Goal: Check status

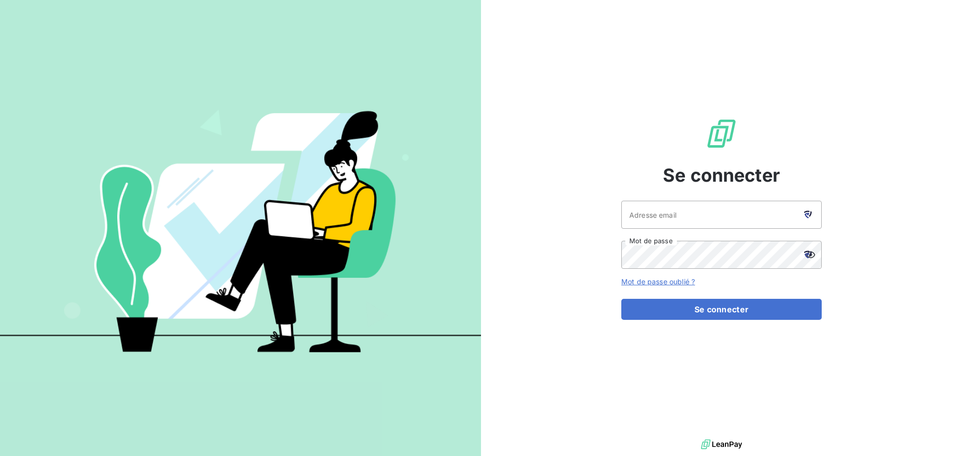
click at [809, 217] on icon at bounding box center [808, 215] width 8 height 8
click at [808, 209] on div at bounding box center [807, 215] width 28 height 28
type input "[EMAIL_ADDRESS][DOMAIN_NAME]"
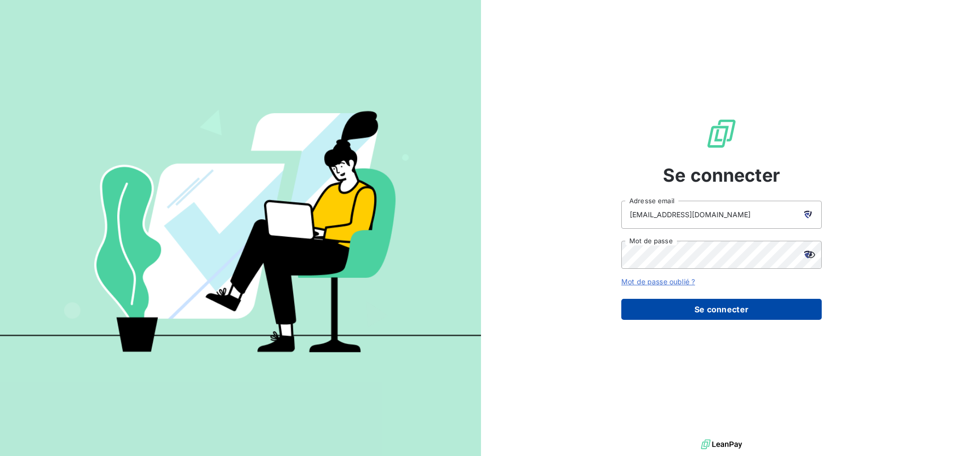
click at [728, 304] on button "Se connecter" at bounding box center [721, 309] width 200 height 21
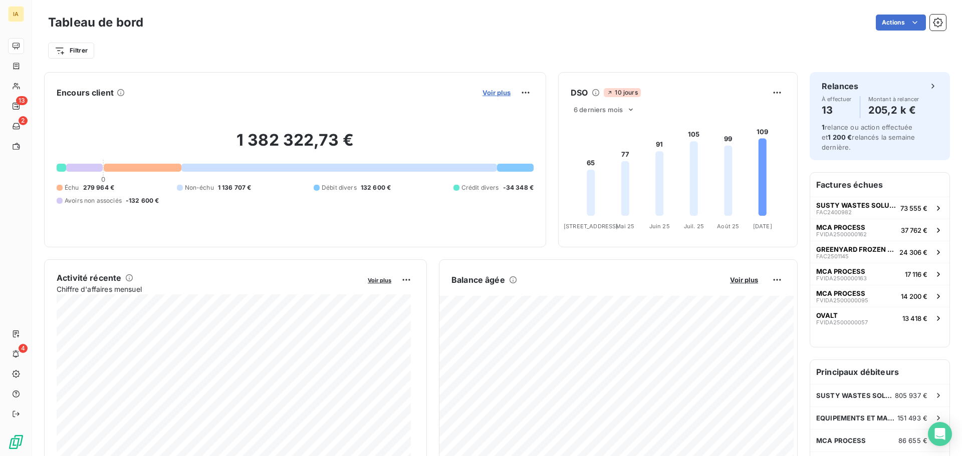
click at [482, 90] on span "Voir plus" at bounding box center [496, 93] width 28 height 8
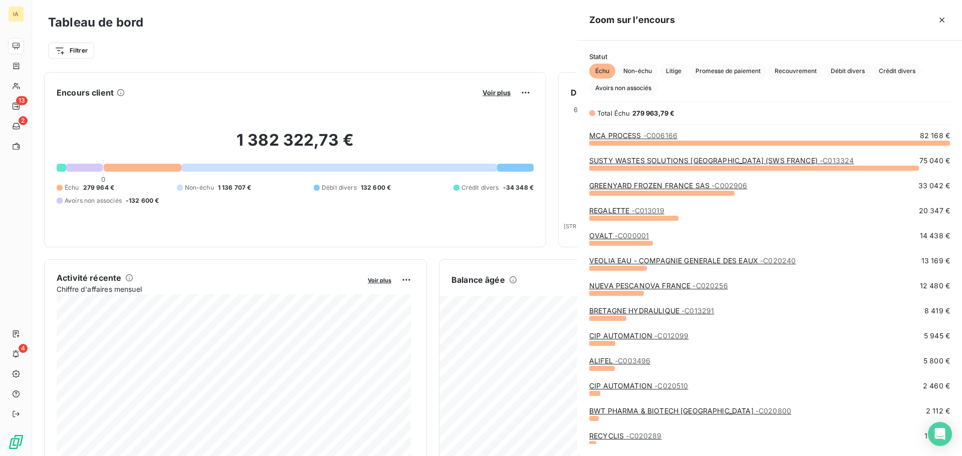
scroll to position [306, 377]
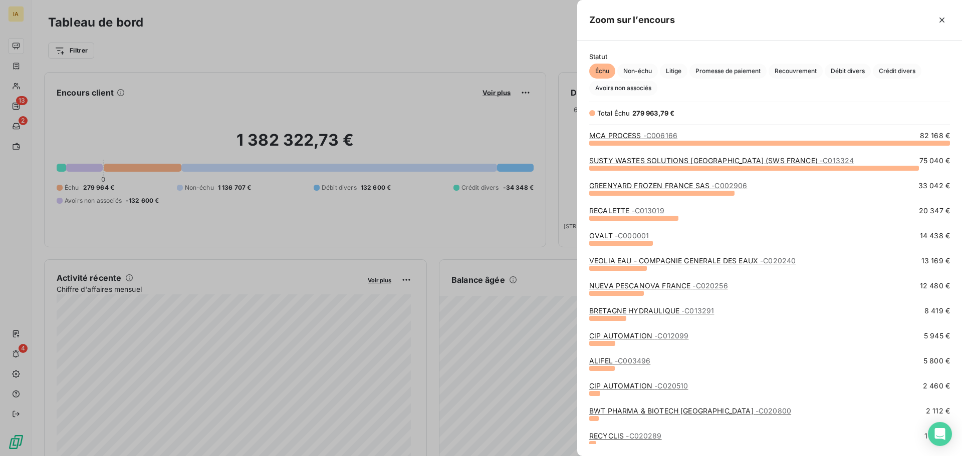
click at [621, 212] on link "REGALETTE - C013019" at bounding box center [626, 210] width 75 height 9
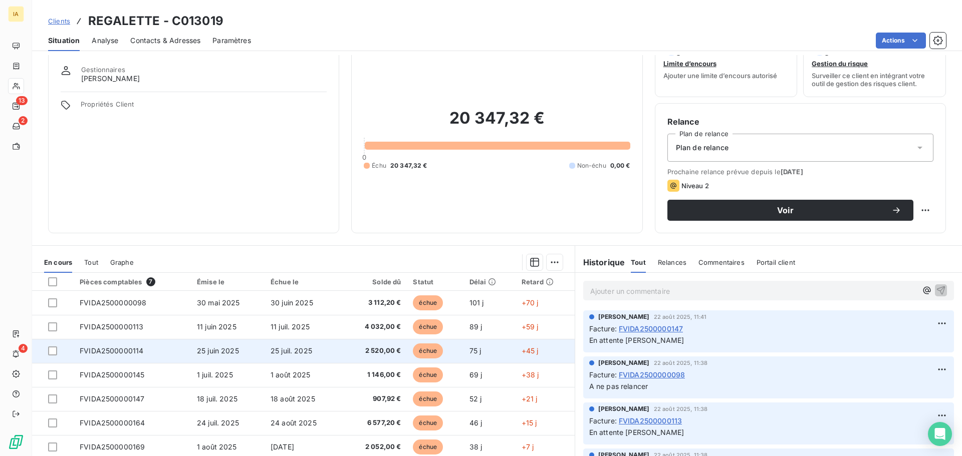
scroll to position [50, 0]
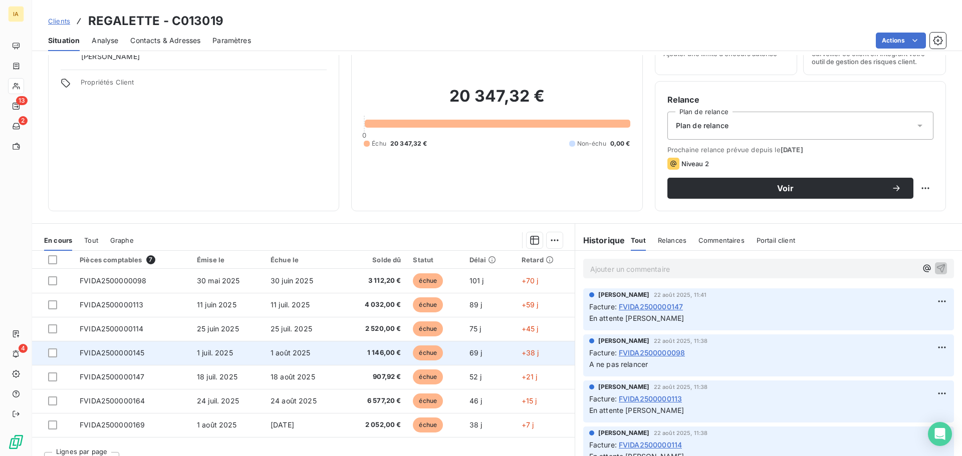
click at [130, 354] on span "FVIDA2500000145" at bounding box center [112, 353] width 65 height 9
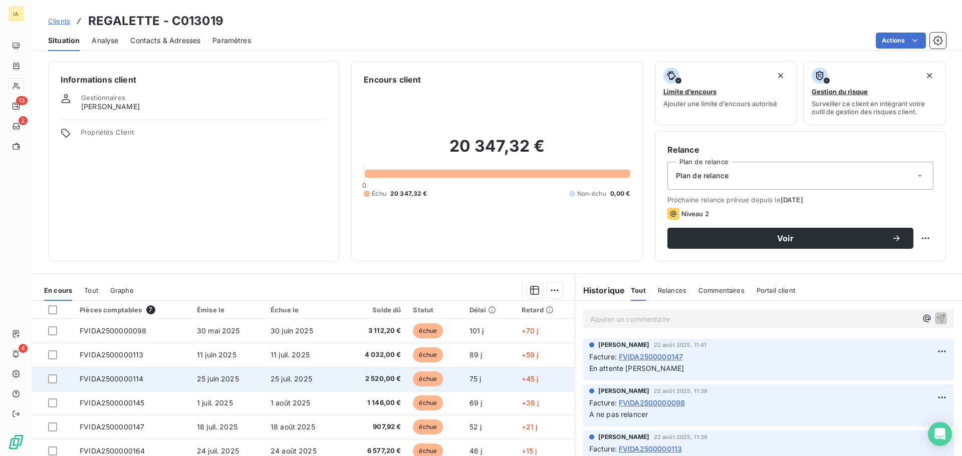
click at [146, 372] on td "FVIDA2500000114" at bounding box center [132, 379] width 117 height 24
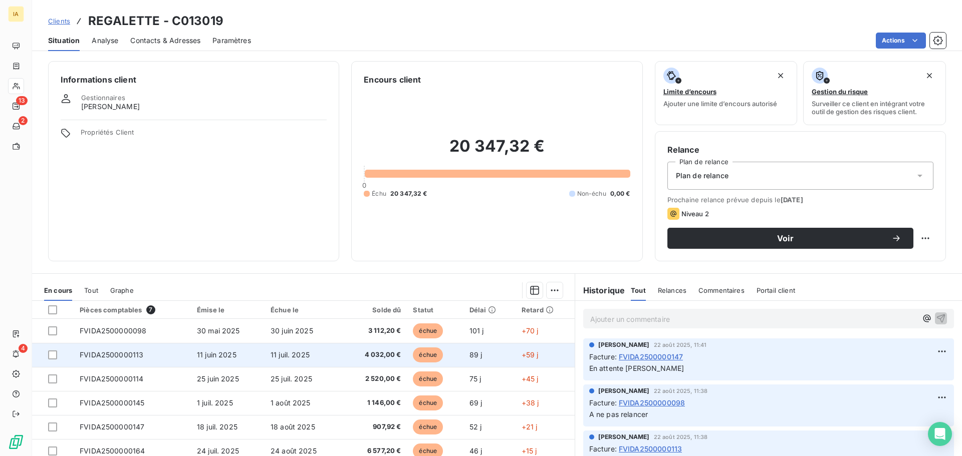
click at [145, 359] on td "FVIDA2500000113" at bounding box center [132, 355] width 117 height 24
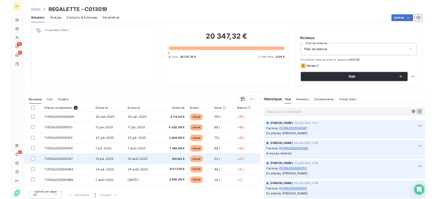
scroll to position [68, 0]
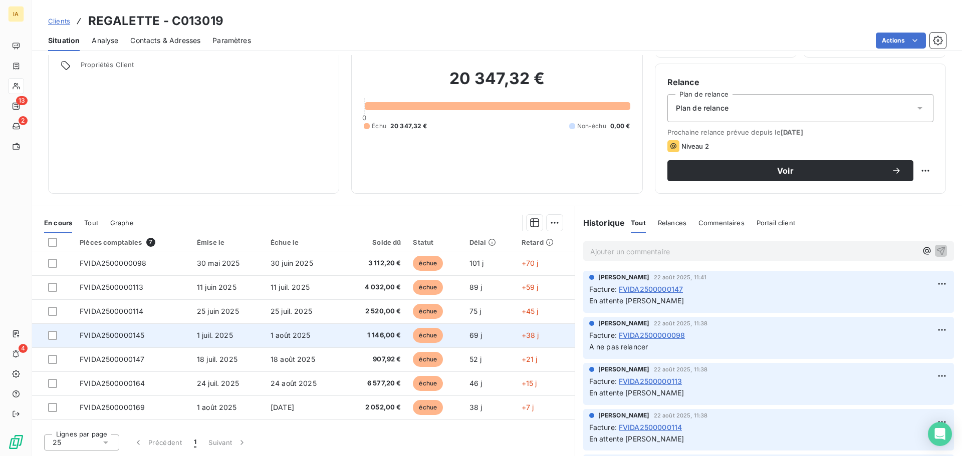
click at [144, 333] on td "FVIDA2500000145" at bounding box center [132, 336] width 117 height 24
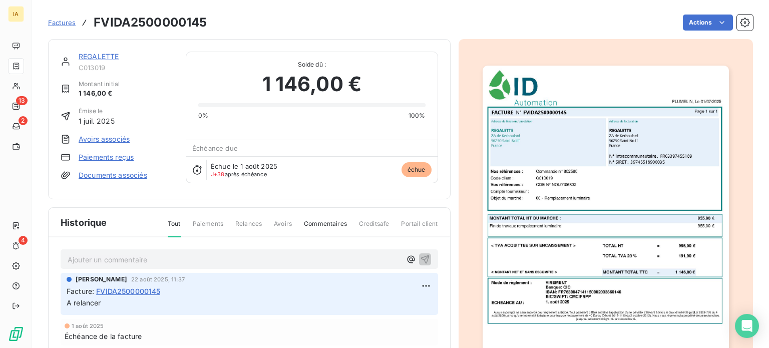
click at [594, 197] on img "button" at bounding box center [606, 240] width 246 height 348
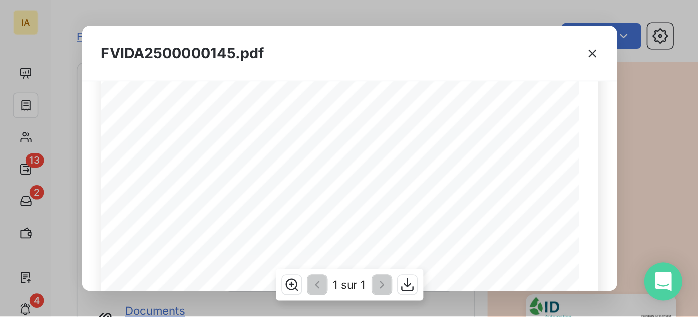
scroll to position [114, 0]
click at [173, 78] on span "Commande n° 802580" at bounding box center [160, 78] width 51 height 5
copy span "802580"
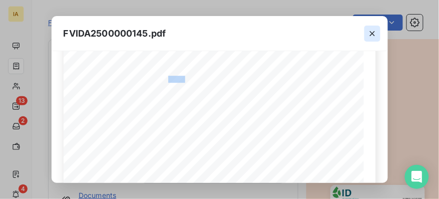
click at [371, 34] on icon "button" at bounding box center [373, 34] width 10 height 10
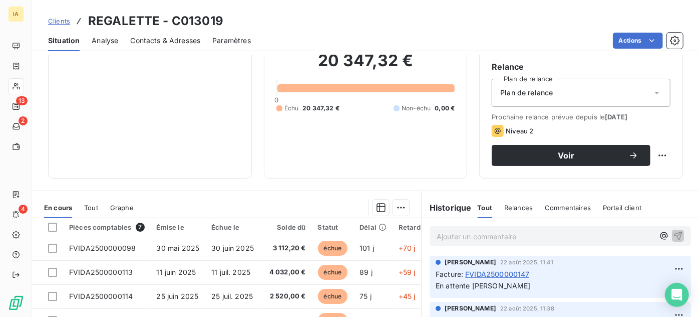
scroll to position [219, 0]
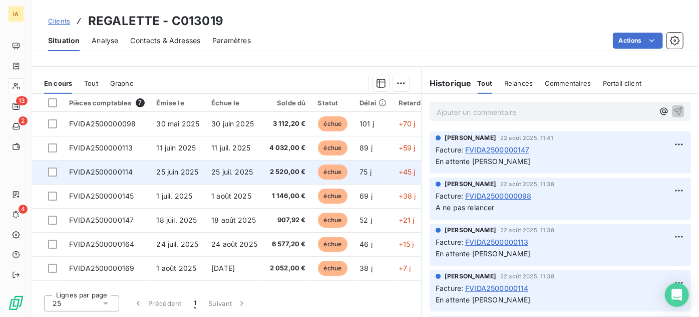
click at [130, 170] on span "FVIDA2500000114" at bounding box center [101, 171] width 64 height 9
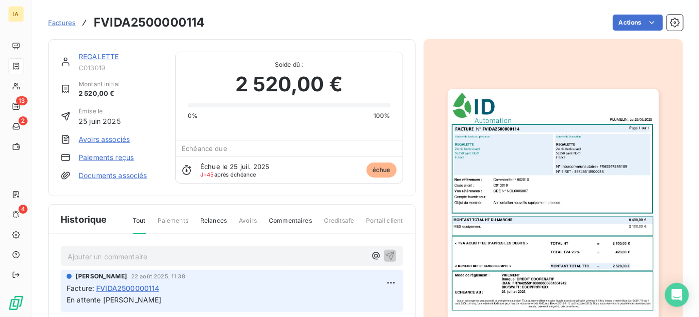
click at [510, 162] on img "button" at bounding box center [553, 238] width 211 height 298
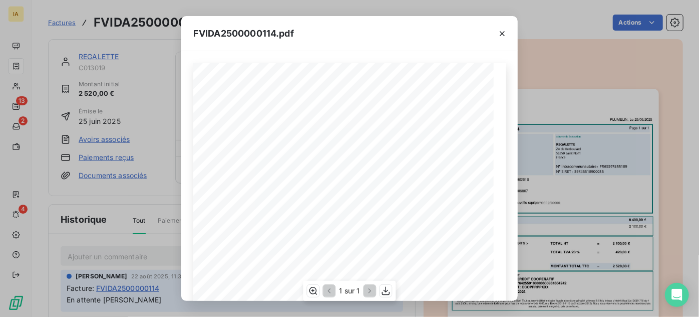
click at [300, 190] on span "Commande n° 802510" at bounding box center [289, 192] width 51 height 5
copy span "802510"
click at [102, 79] on div "FVIDA2500000114.pdf Mode de règlement : ECHEANCE AU : VIREMENT Banque: CREDIT C…" at bounding box center [349, 158] width 699 height 317
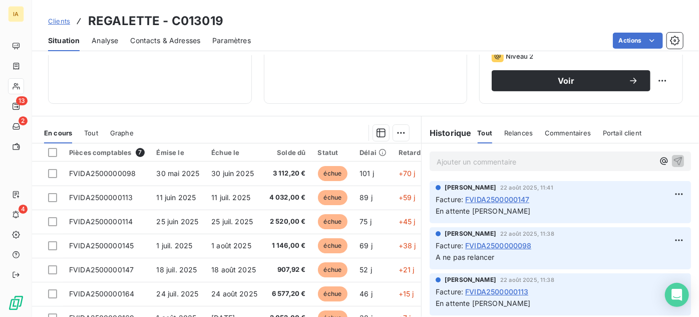
scroll to position [182, 0]
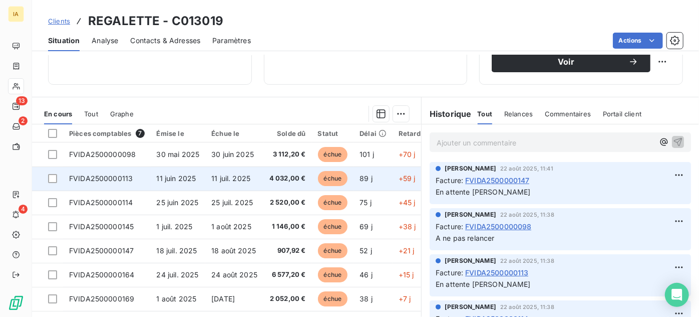
click at [110, 182] on span "FVIDA2500000113" at bounding box center [101, 178] width 64 height 9
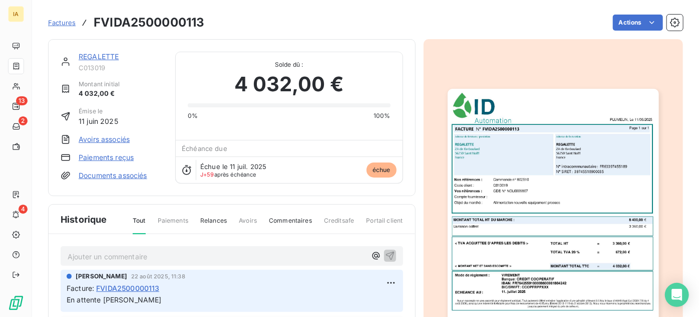
click at [537, 196] on img "button" at bounding box center [553, 238] width 211 height 298
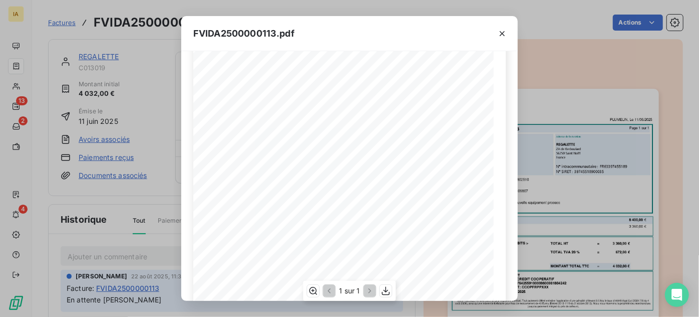
scroll to position [91, 0]
click at [495, 33] on button "button" at bounding box center [502, 34] width 16 height 16
